Goal: Task Accomplishment & Management: Manage account settings

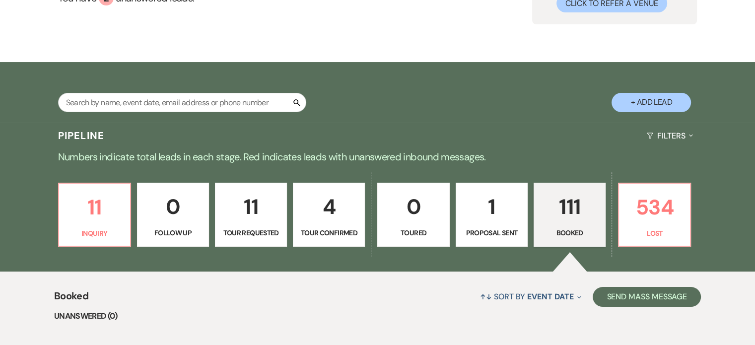
scroll to position [99, 0]
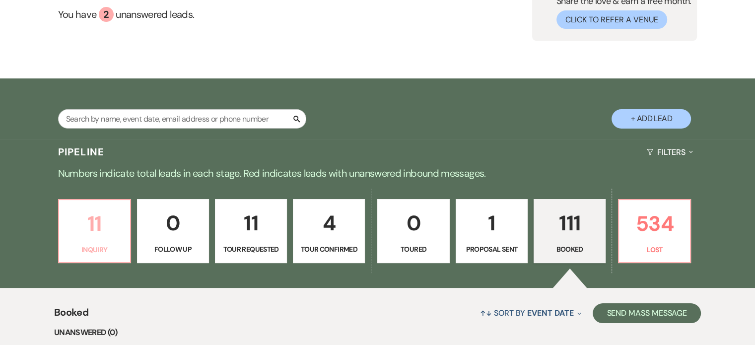
click at [105, 223] on p "11" at bounding box center [94, 223] width 59 height 33
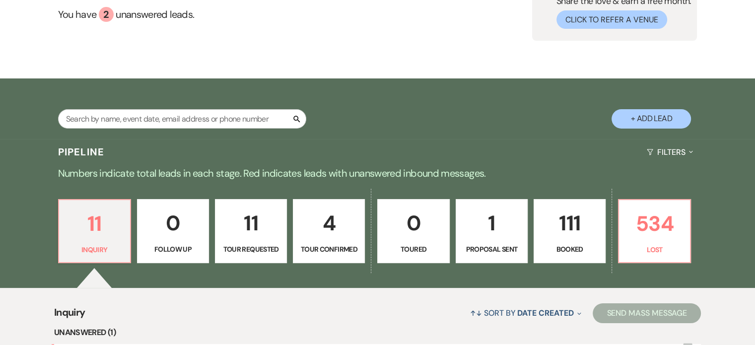
scroll to position [298, 0]
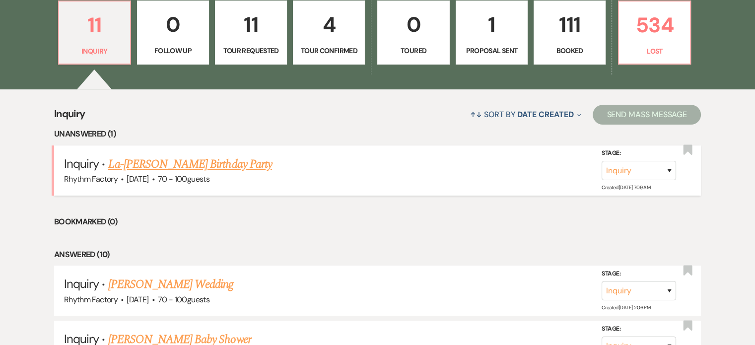
click at [163, 159] on link "La-[PERSON_NAME] Birthday Party" at bounding box center [190, 164] width 164 height 18
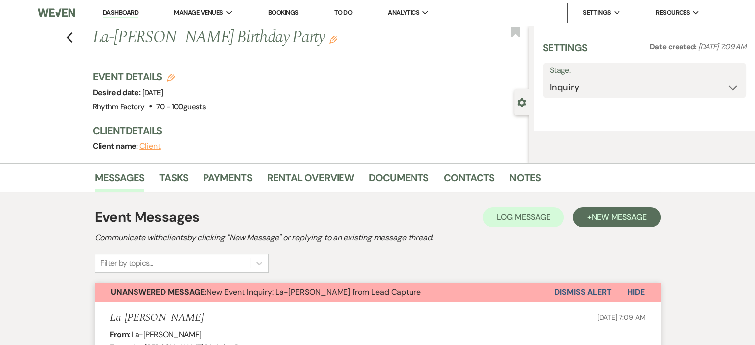
select select "12"
select select "4"
